Goal: Navigation & Orientation: Find specific page/section

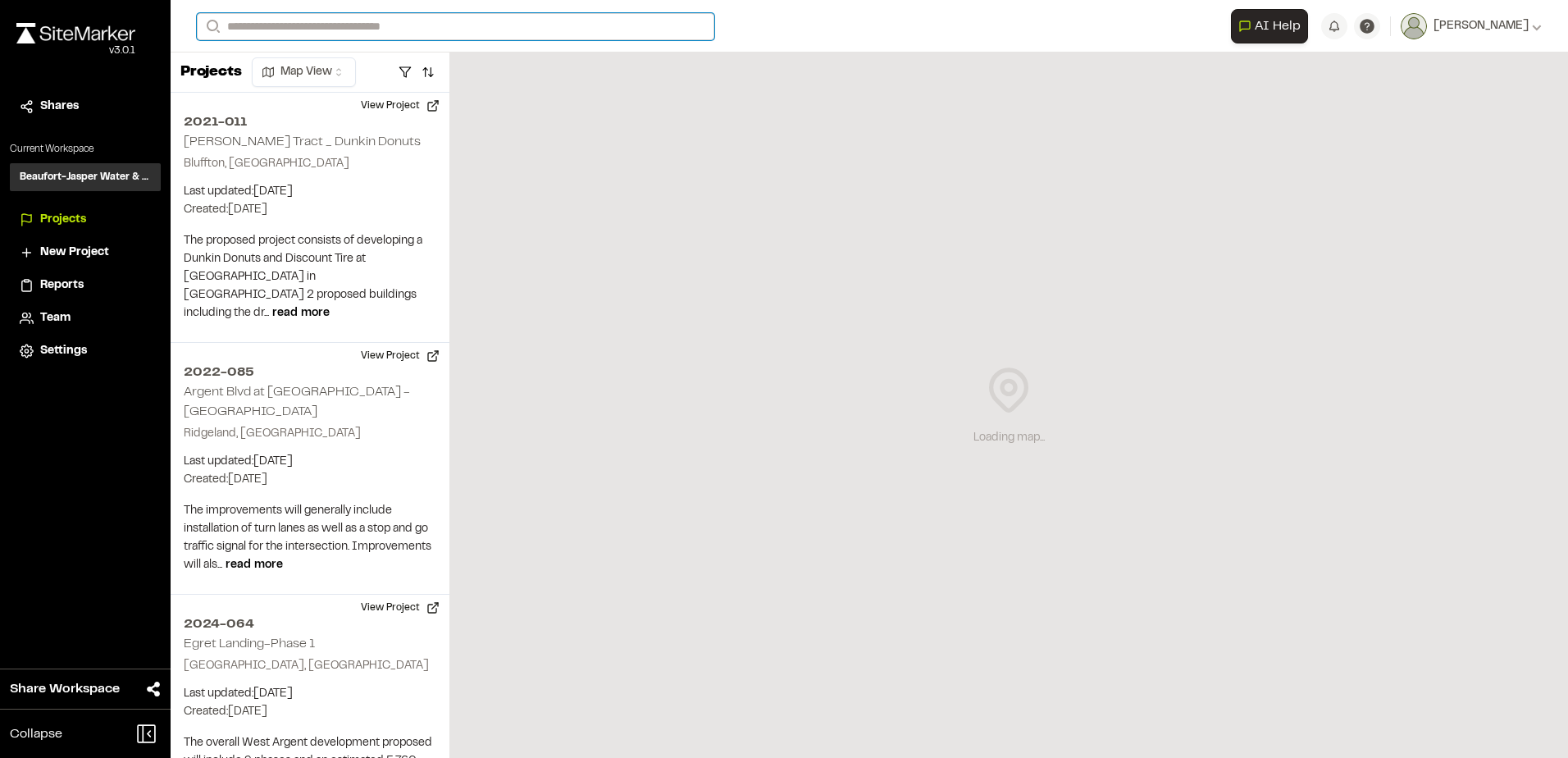
click at [283, 31] on input "Search" at bounding box center [456, 27] width 518 height 27
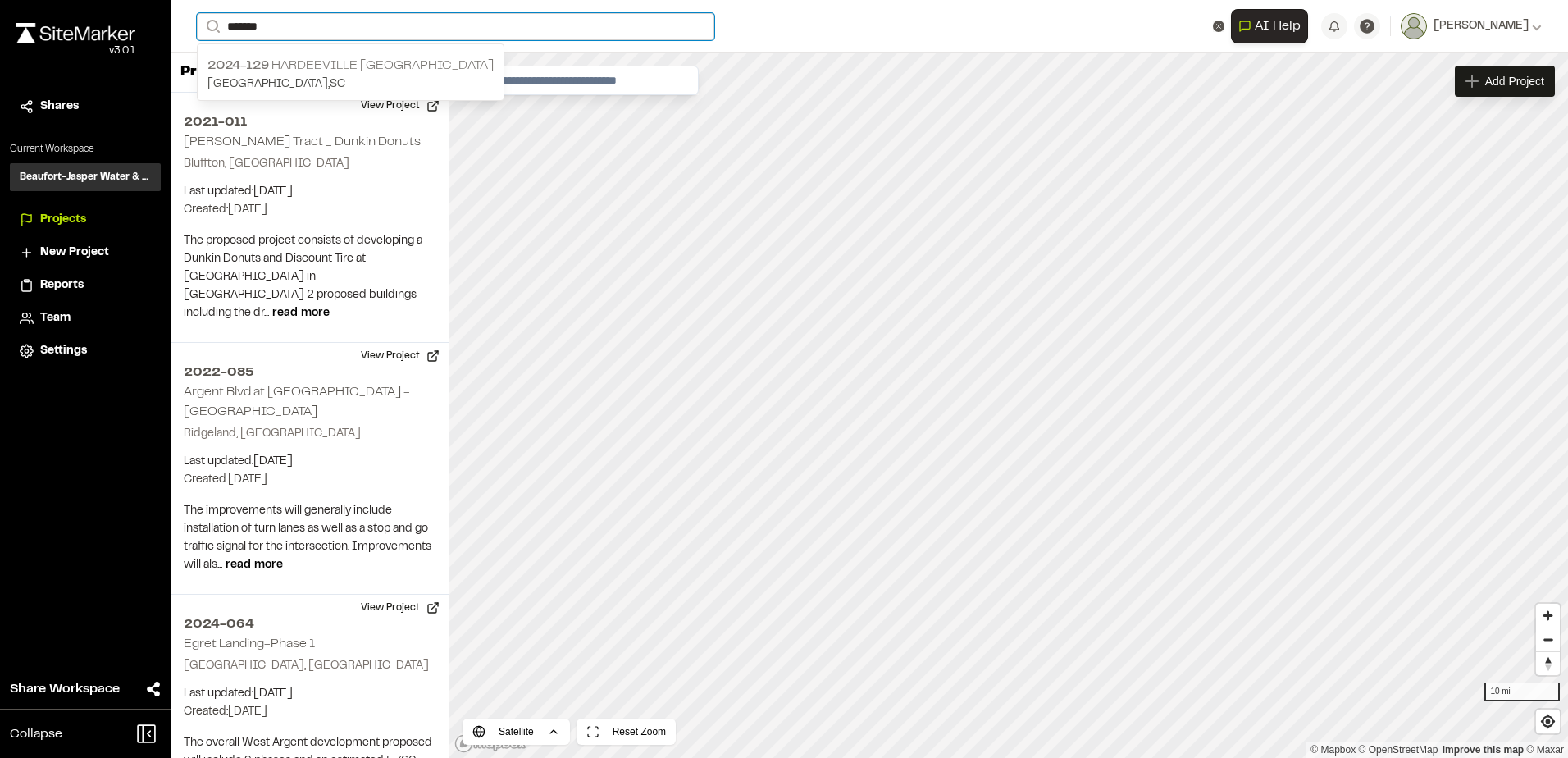
type input "*******"
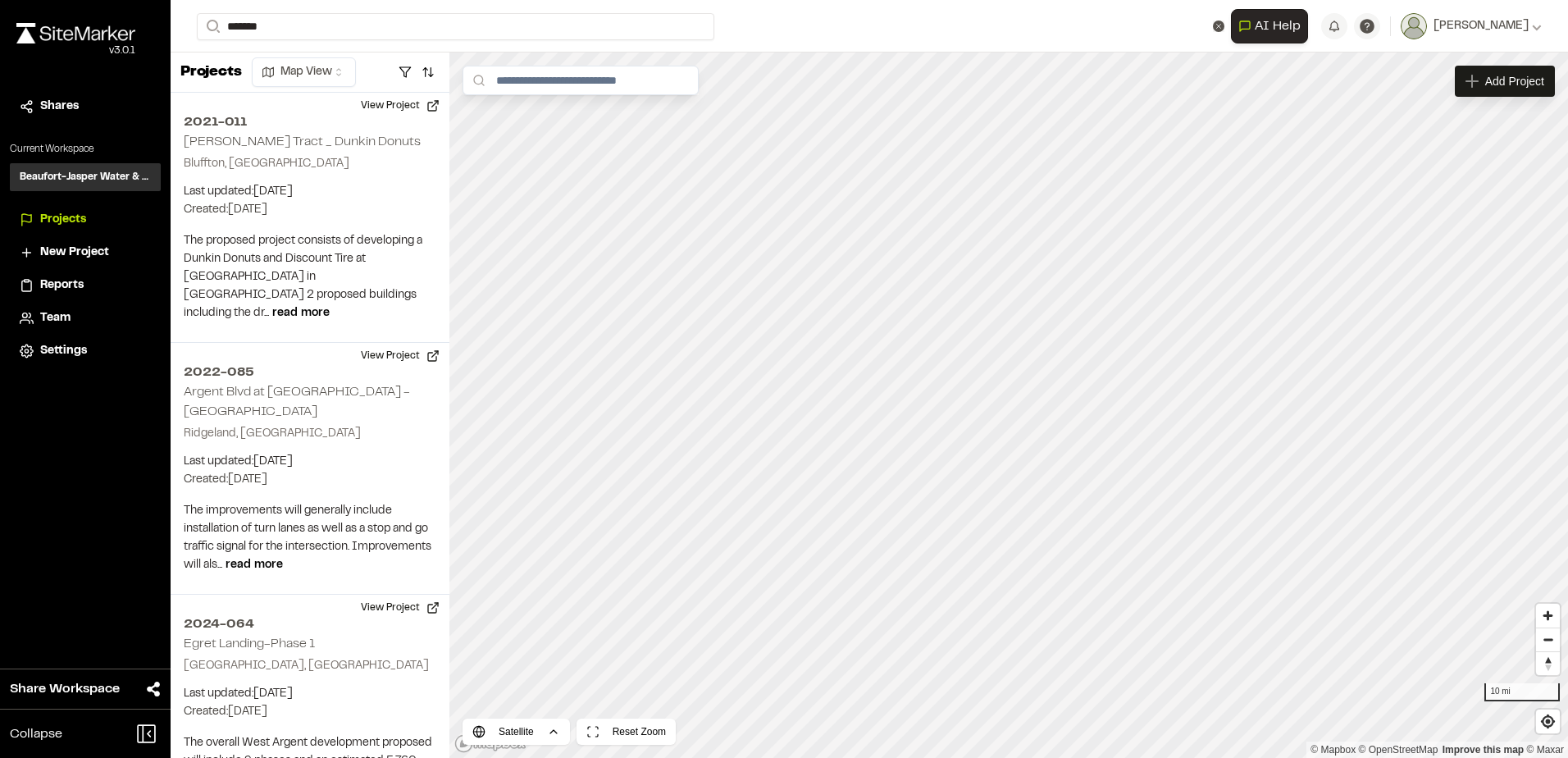
click at [287, 77] on p "[GEOGRAPHIC_DATA] , [GEOGRAPHIC_DATA]" at bounding box center [351, 85] width 287 height 18
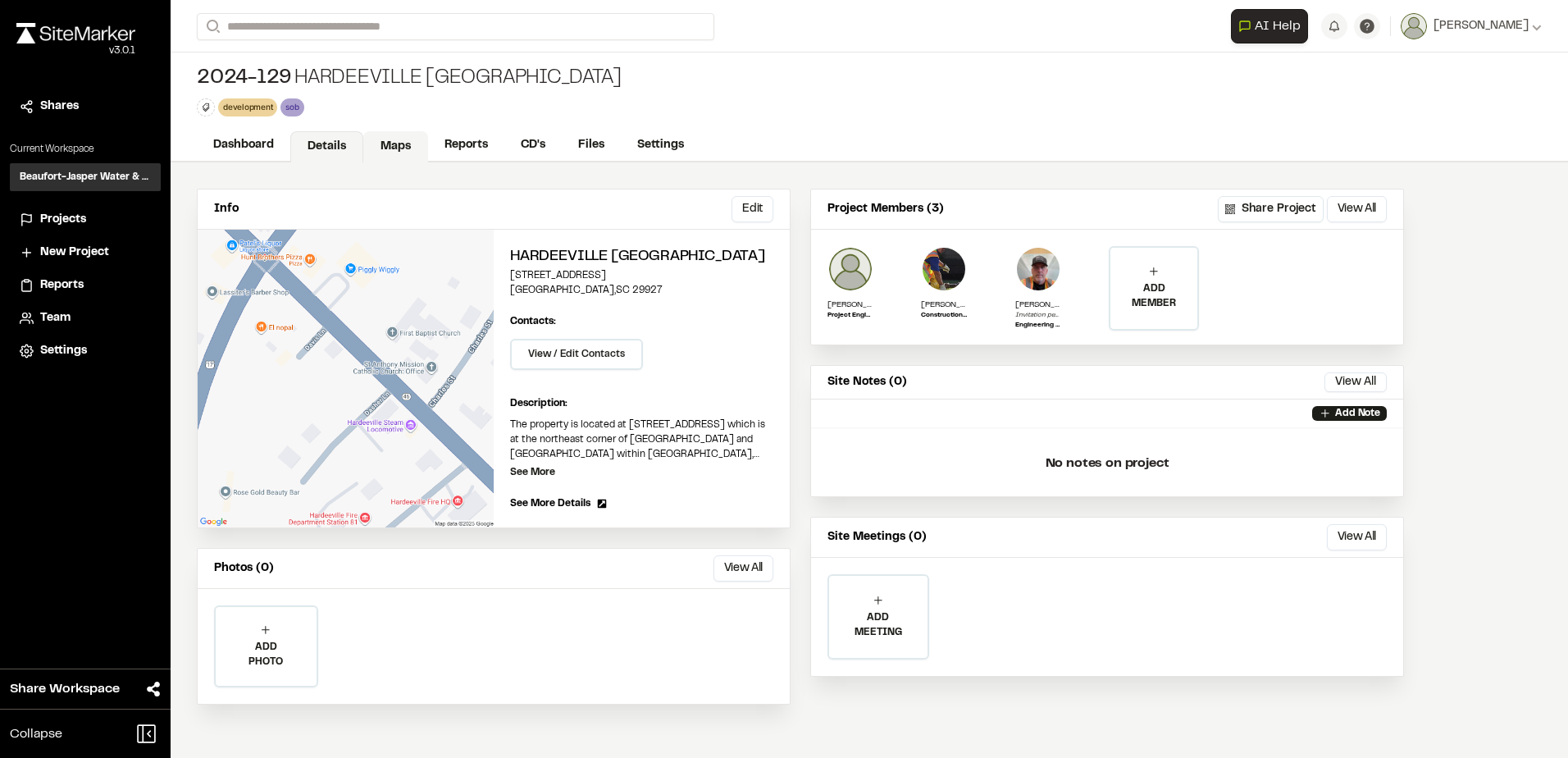
click at [403, 144] on link "Maps" at bounding box center [395, 146] width 65 height 31
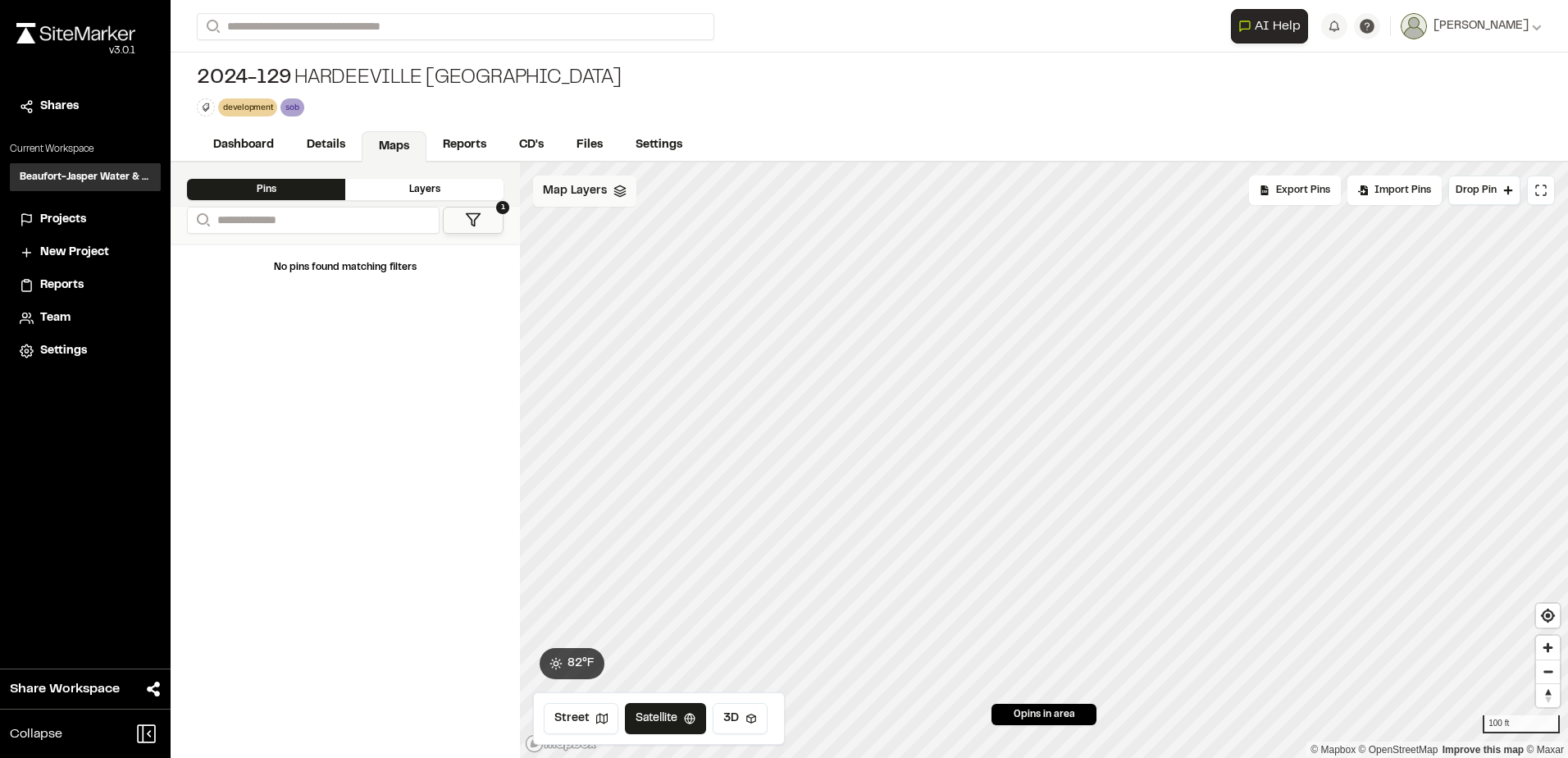
click at [609, 182] on div "Map Layers" at bounding box center [585, 190] width 103 height 31
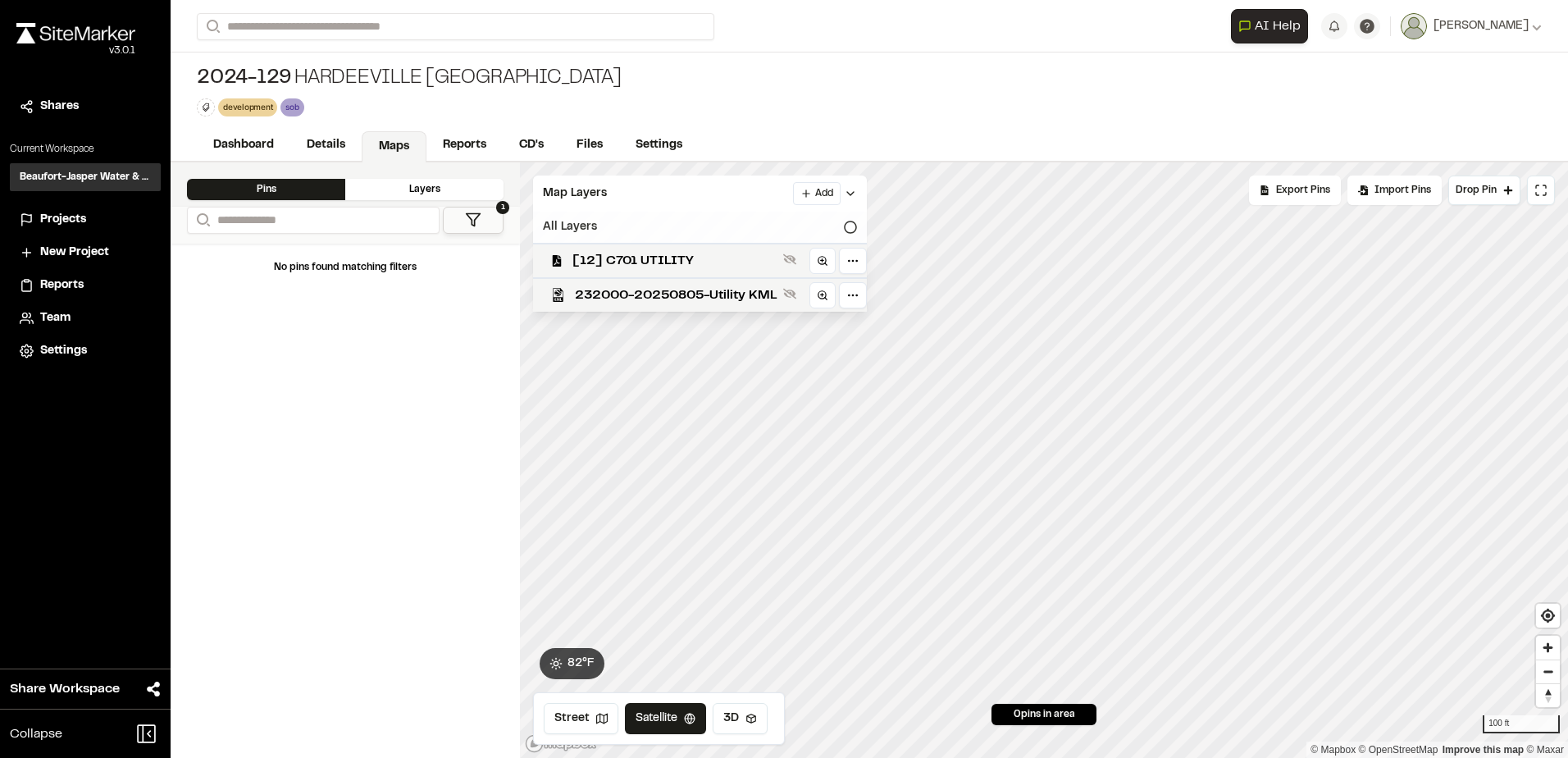
click at [847, 230] on icon at bounding box center [850, 227] width 13 height 13
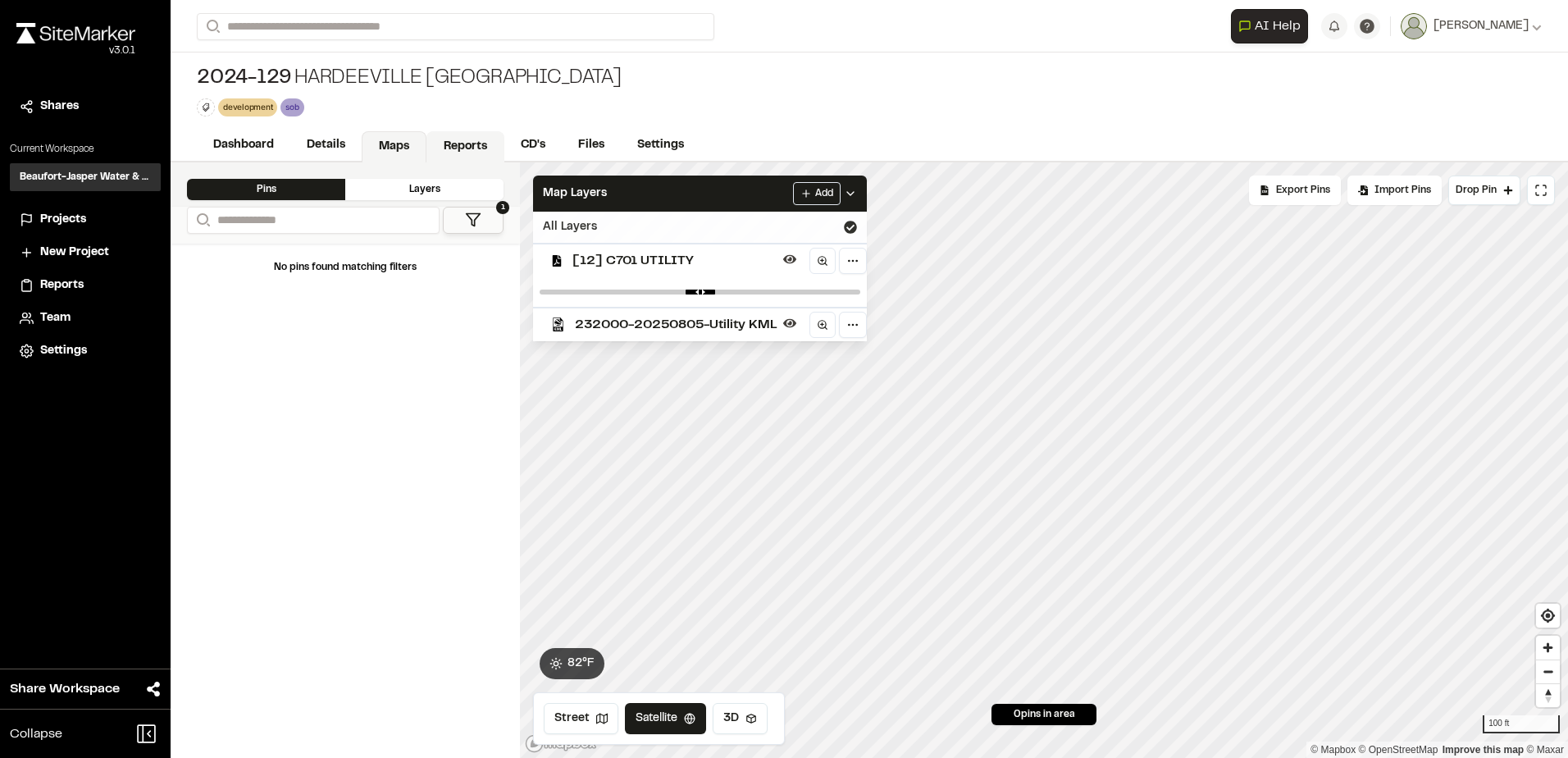
click at [480, 145] on link "Reports" at bounding box center [465, 146] width 78 height 31
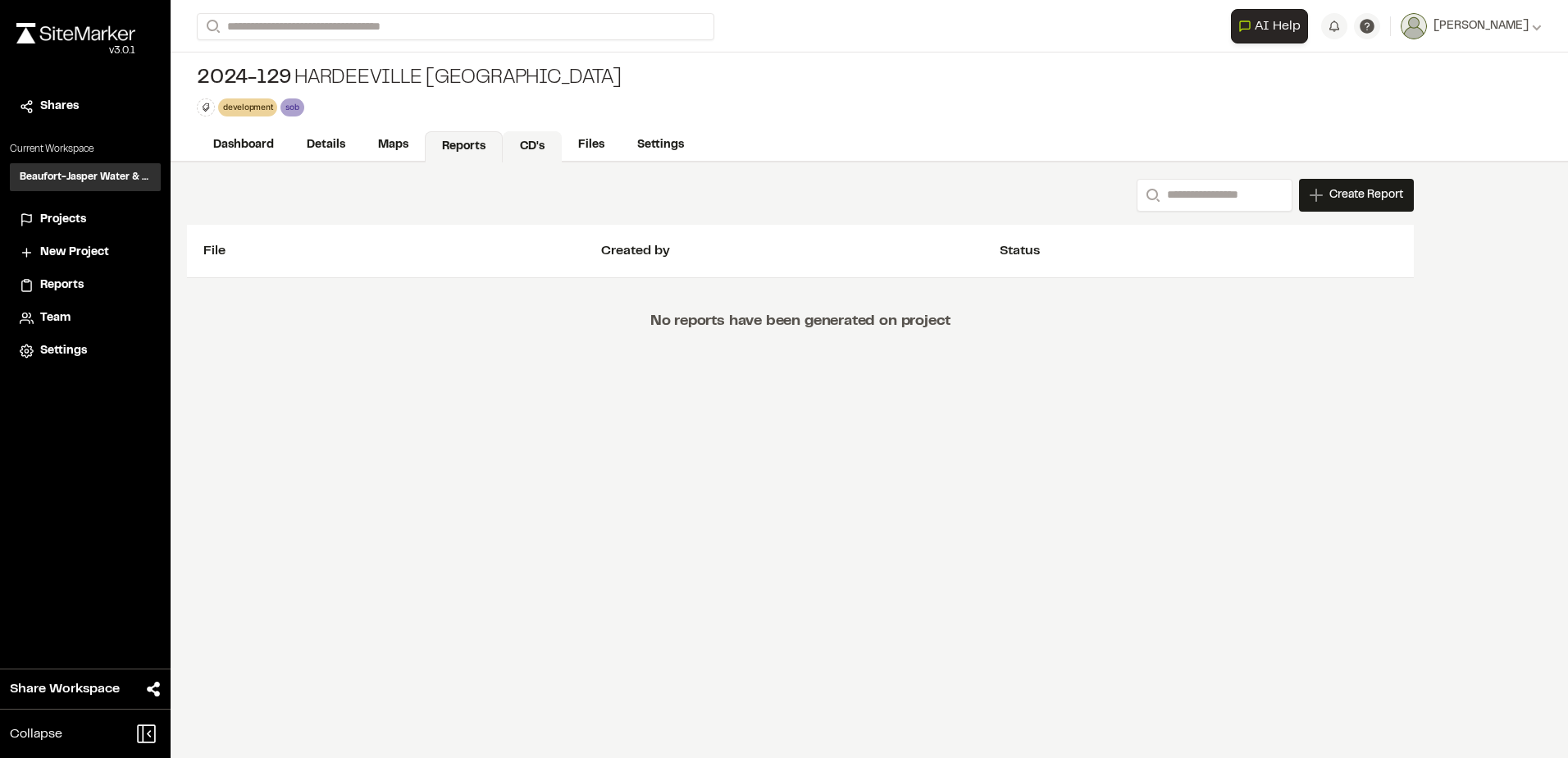
click at [537, 149] on link "CD's" at bounding box center [532, 146] width 59 height 31
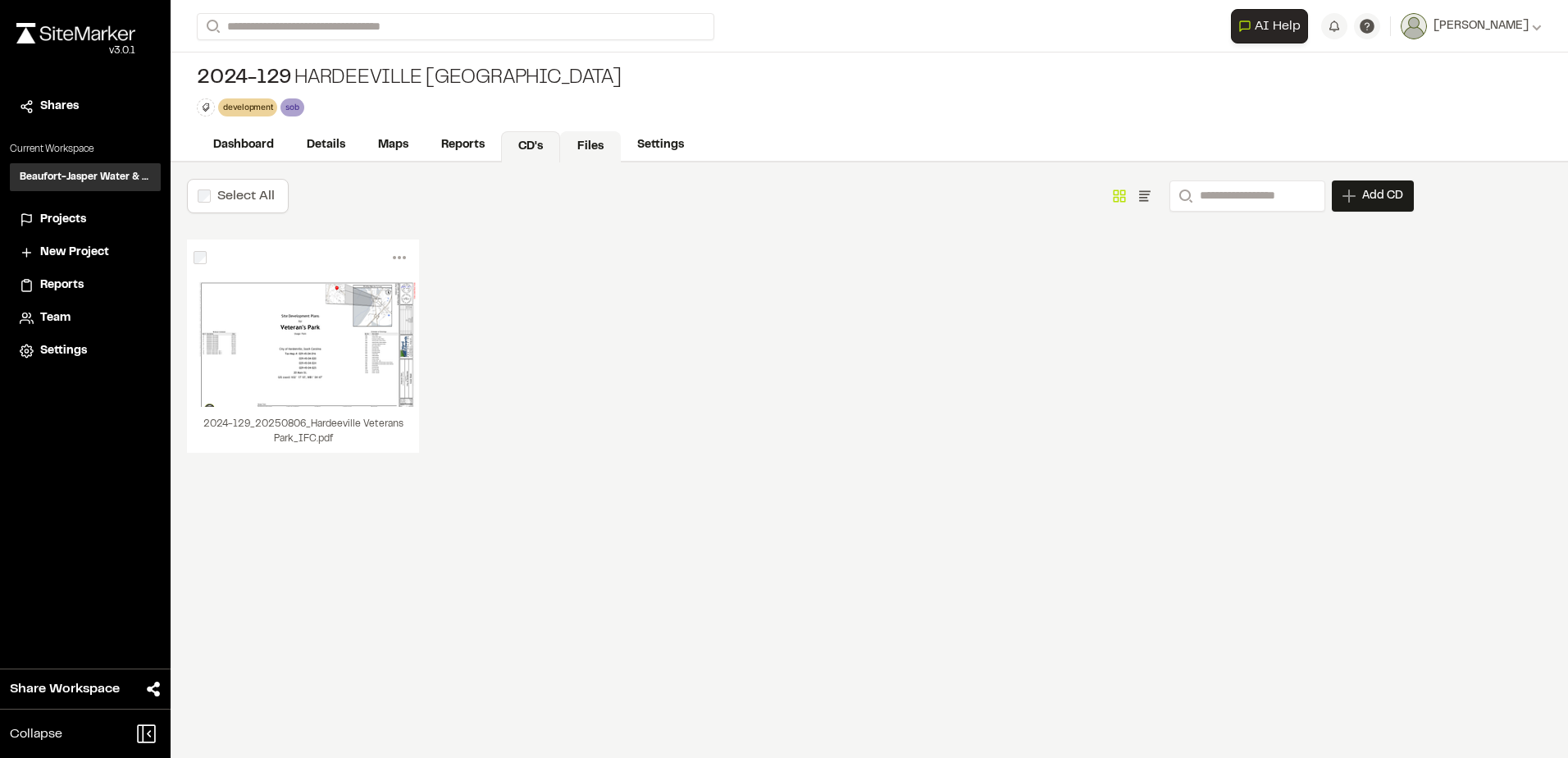
click at [595, 146] on link "Files" at bounding box center [590, 146] width 61 height 31
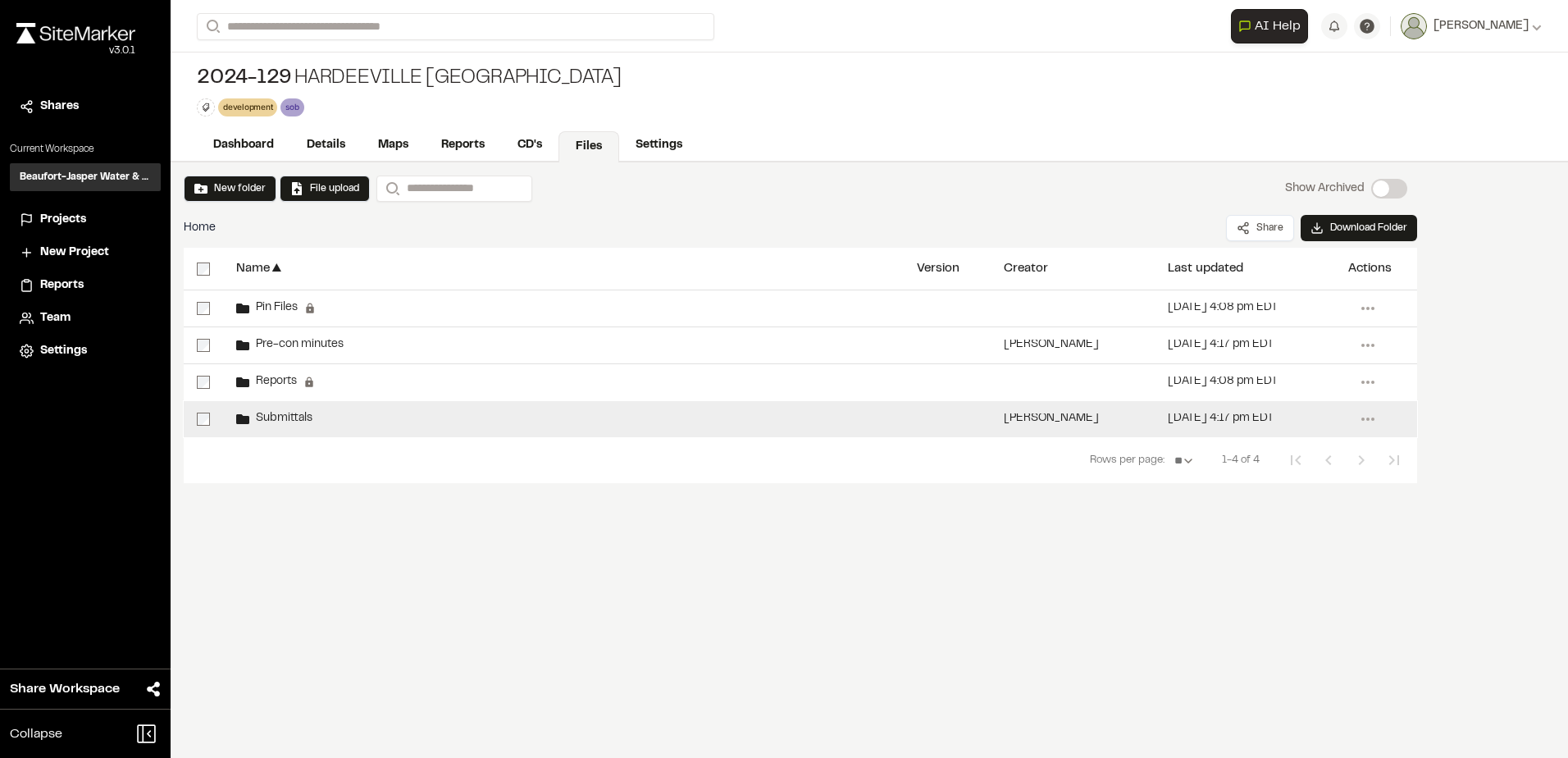
click at [281, 410] on div "Submittals" at bounding box center [563, 419] width 681 height 36
